Goal: Register for event/course

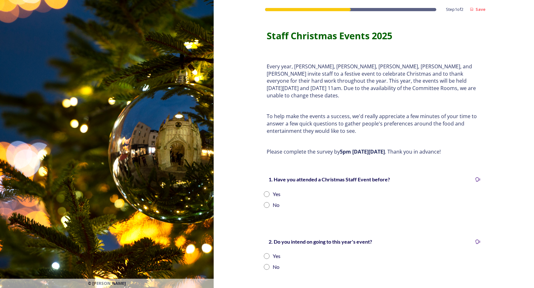
click at [264, 191] on input "radio" at bounding box center [267, 194] width 6 height 6
radio input "true"
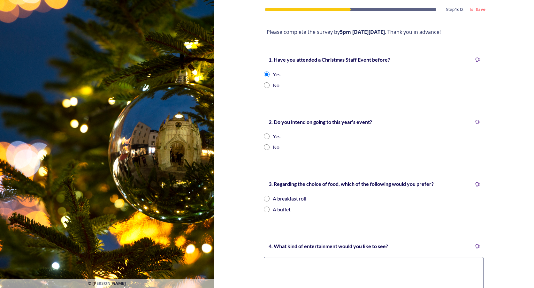
scroll to position [128, 0]
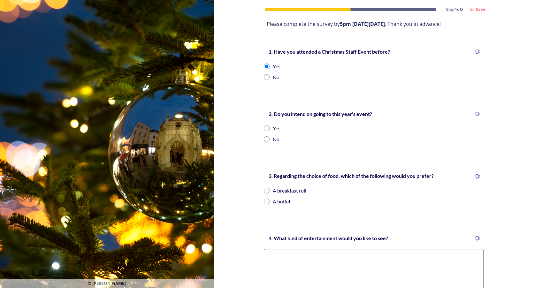
click at [264, 125] on input "radio" at bounding box center [267, 128] width 6 height 6
radio input "true"
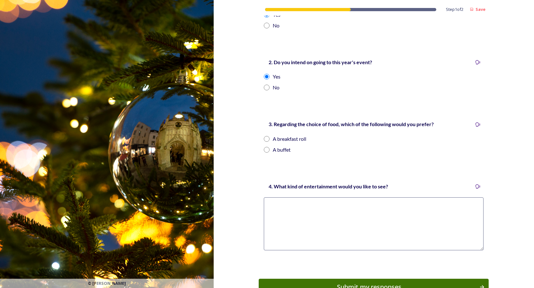
scroll to position [191, 0]
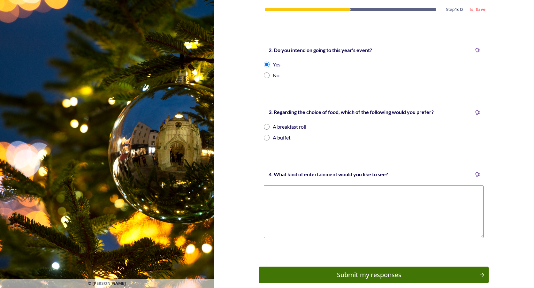
click at [265, 135] on input "radio" at bounding box center [267, 138] width 6 height 6
radio input "true"
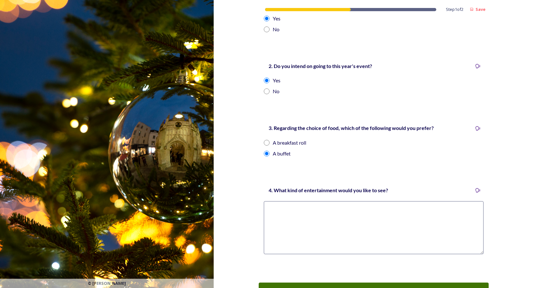
scroll to position [216, 0]
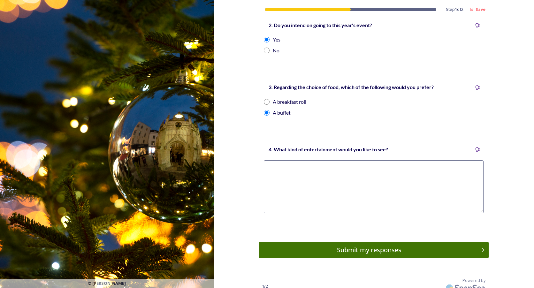
click at [276, 164] on textarea at bounding box center [374, 186] width 220 height 53
click at [367, 245] on div "Submit my responses" at bounding box center [369, 250] width 216 height 10
